Goal: Navigation & Orientation: Find specific page/section

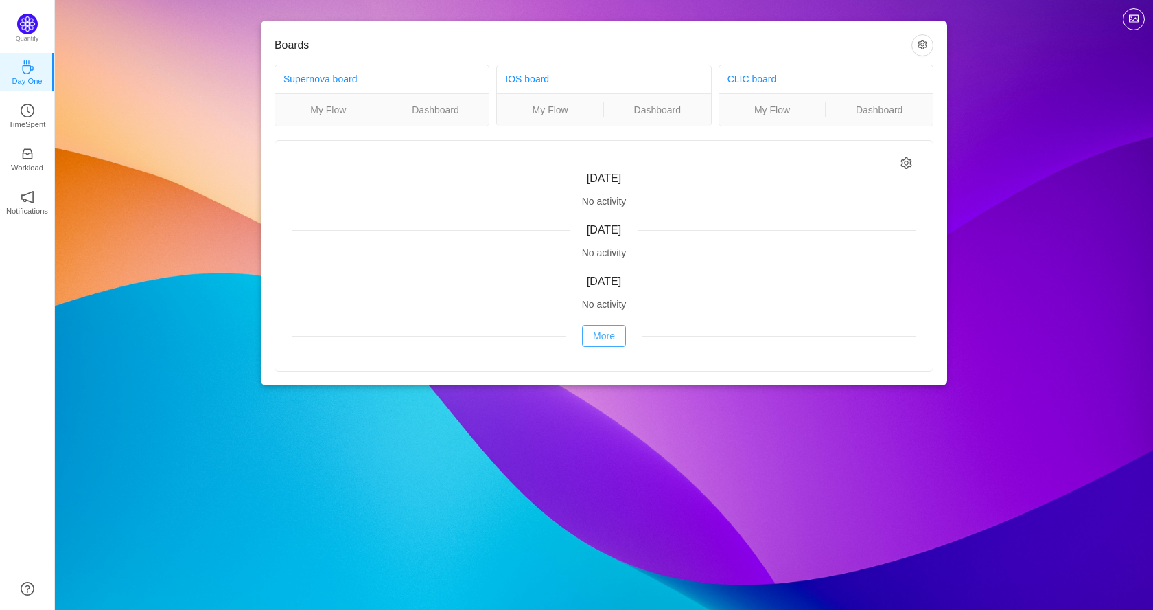
click at [610, 334] on button "More" at bounding box center [604, 336] width 44 height 22
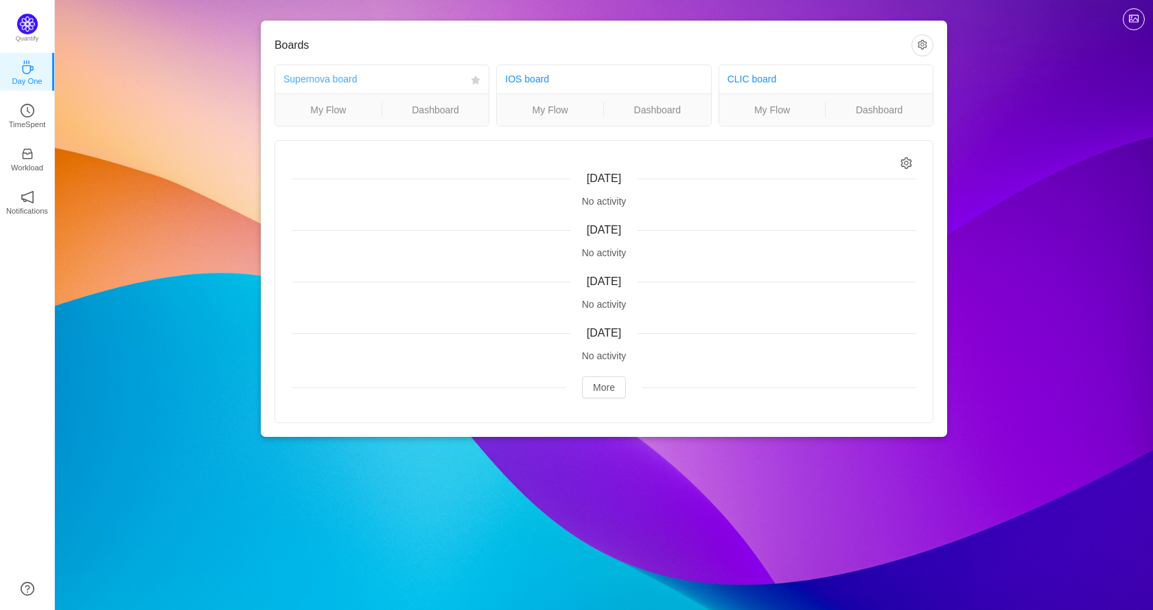
click at [314, 83] on link "Supernova board" at bounding box center [320, 78] width 73 height 11
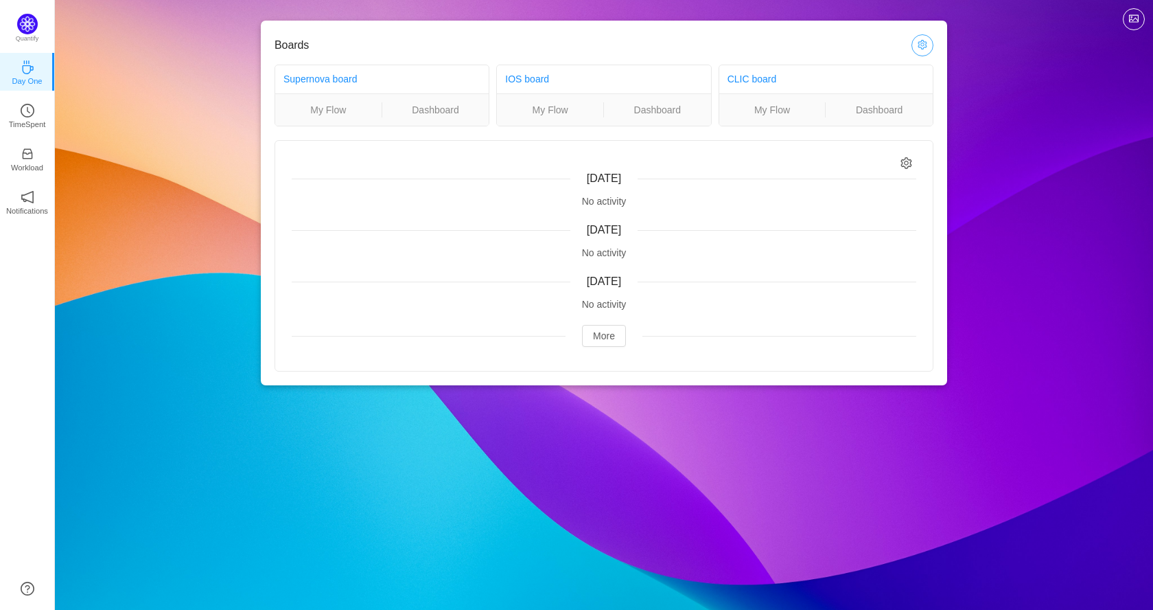
click at [914, 47] on button "button" at bounding box center [923, 45] width 22 height 22
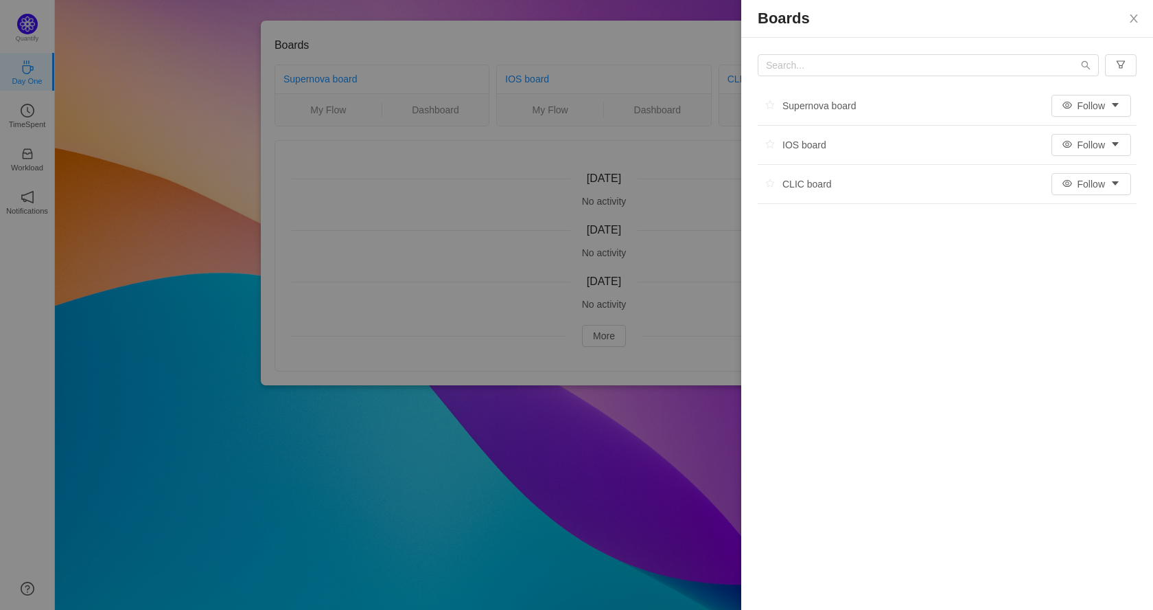
click at [526, 500] on div at bounding box center [576, 305] width 1153 height 610
